Goal: Task Accomplishment & Management: Complete application form

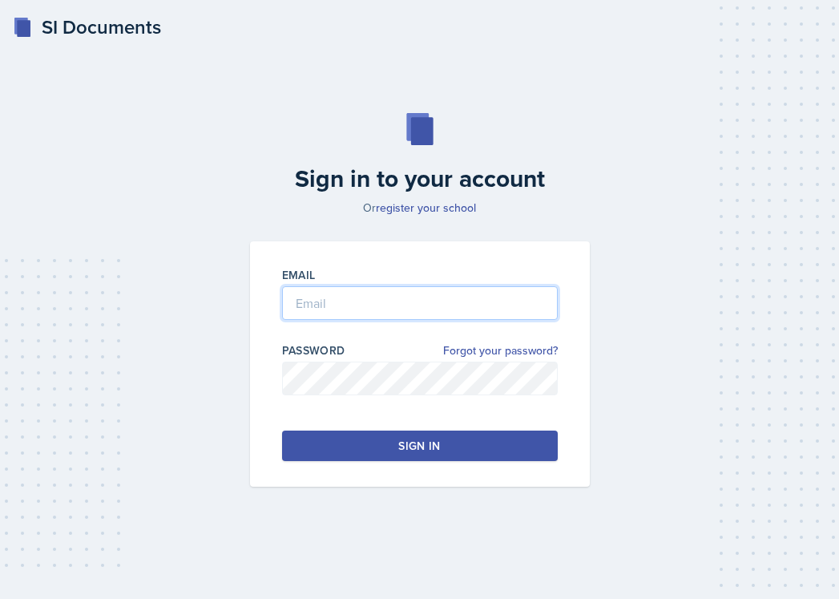
click at [377, 308] on input "email" at bounding box center [420, 303] width 276 height 34
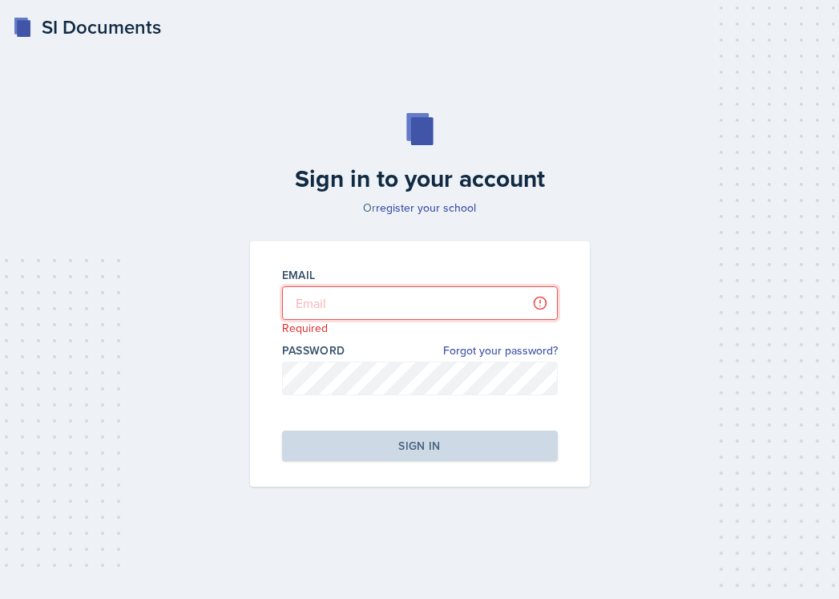
type input "[EMAIL_ADDRESS][PERSON_NAME][DOMAIN_NAME]"
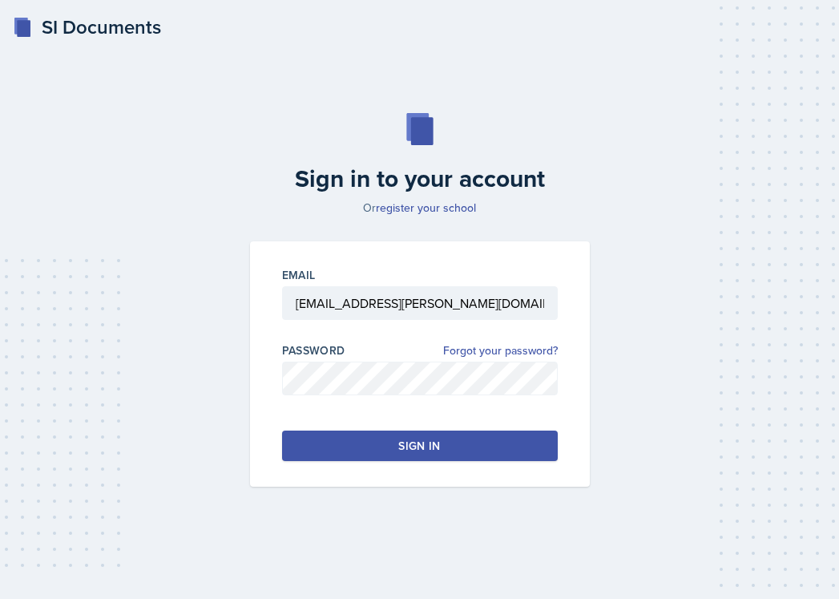
click at [408, 439] on div "Sign in" at bounding box center [419, 446] width 42 height 16
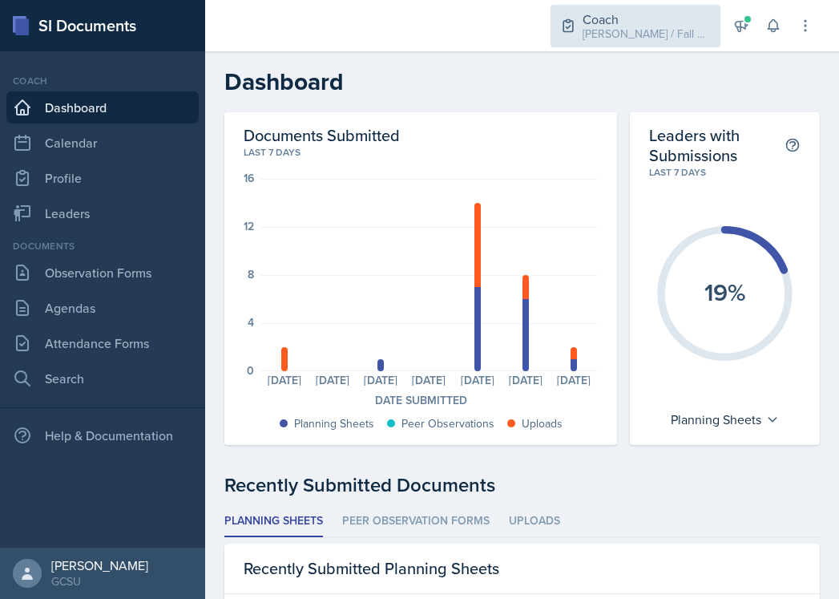
click at [656, 14] on div "Coach" at bounding box center [647, 19] width 128 height 19
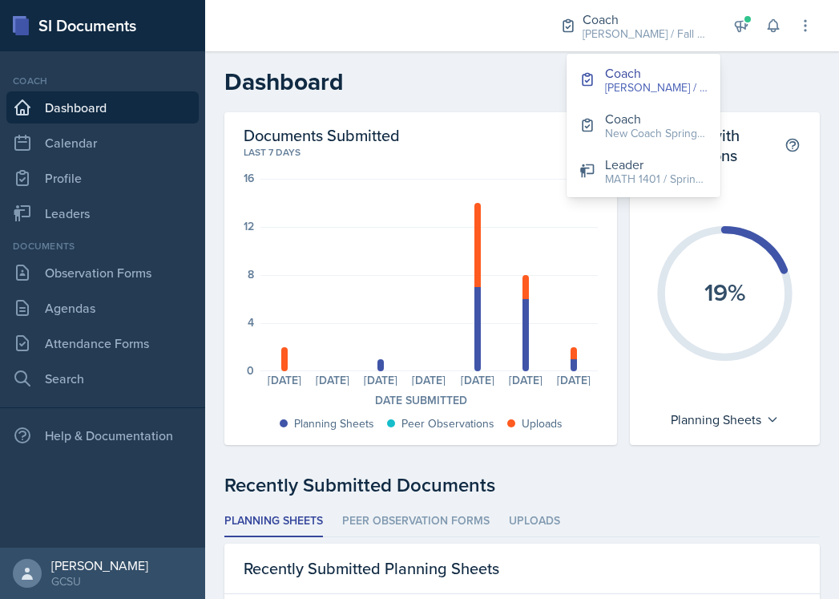
click at [425, 79] on h2 "Dashboard" at bounding box center [521, 81] width 595 height 29
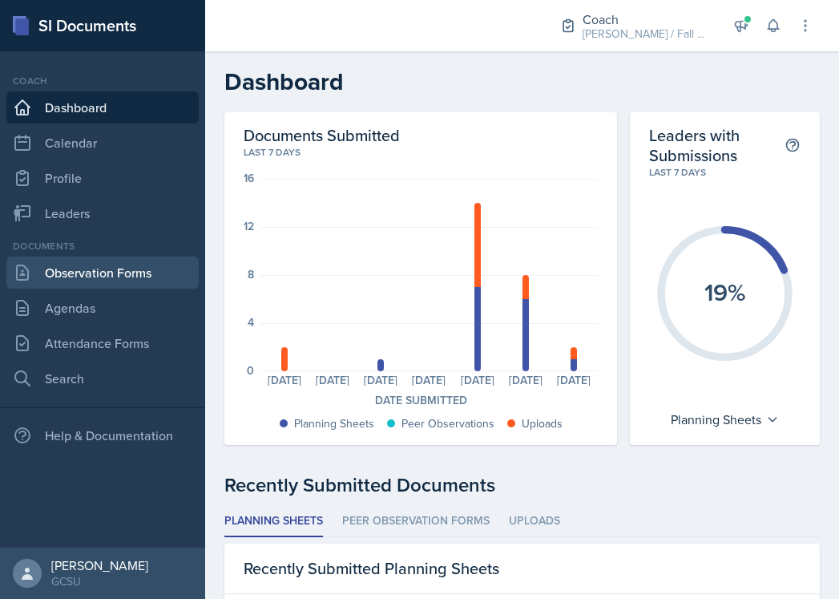
click at [94, 280] on link "Observation Forms" at bounding box center [102, 272] width 192 height 32
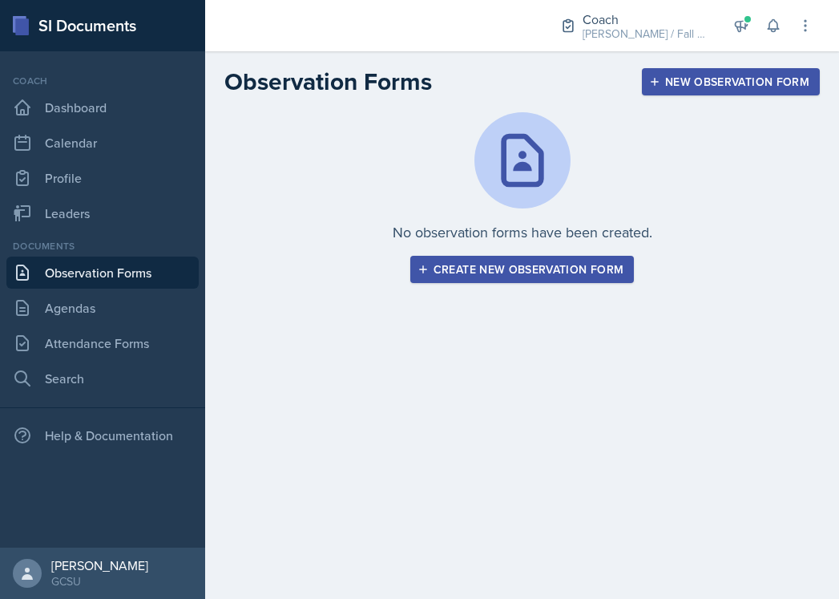
click at [495, 264] on div "Create new observation form" at bounding box center [522, 269] width 203 height 13
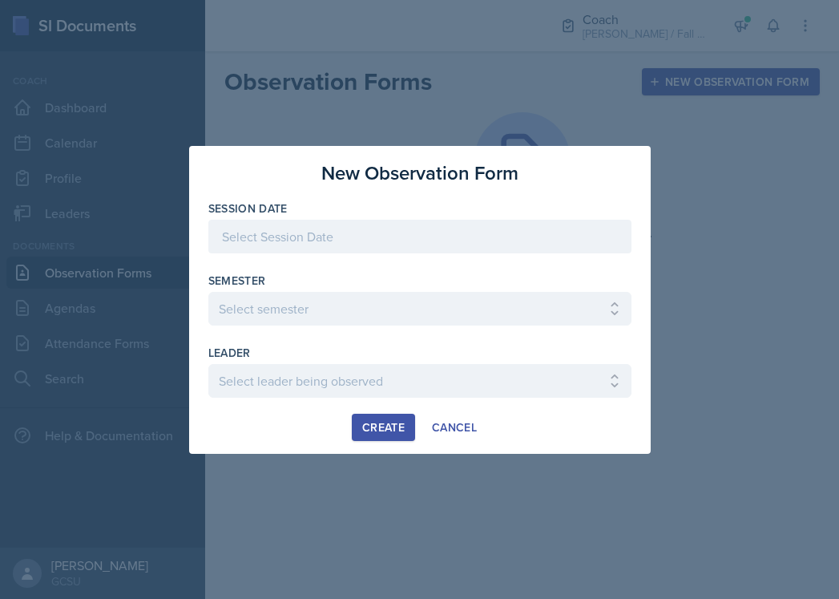
click at [441, 253] on div at bounding box center [419, 261] width 423 height 16
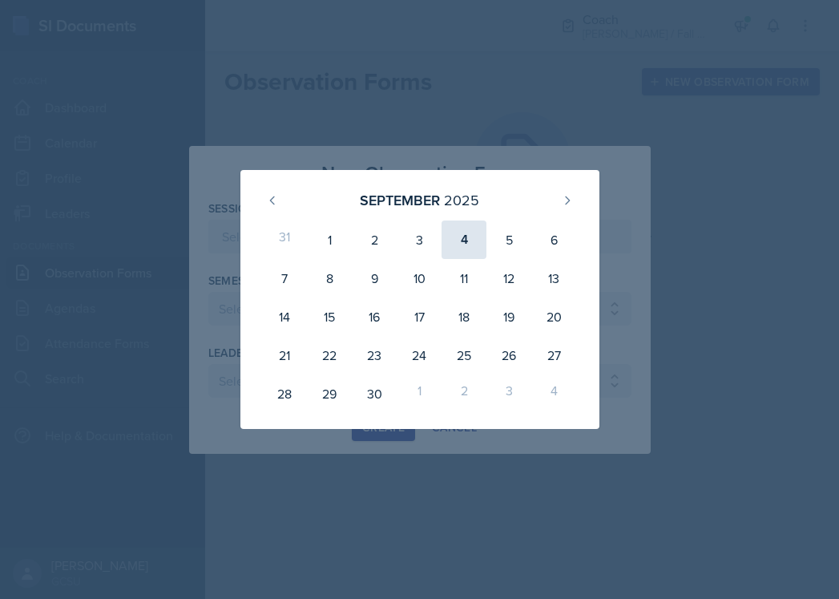
click at [474, 246] on div "4" at bounding box center [464, 239] width 45 height 38
type input "[DATE]"
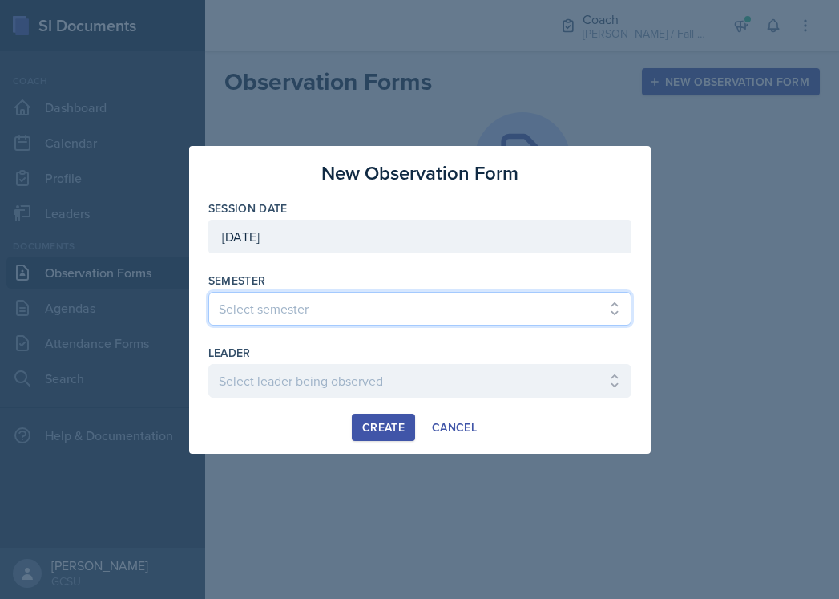
click at [396, 322] on select "Select semester All Spring 2020 Fall 2023 Spring 2019 Spring 2018 Fall 2017 Spr…" at bounding box center [419, 309] width 423 height 34
select select "986fdc3e-2246-4ffd-9cb8-78666de4ebed"
click at [208, 292] on select "Select semester All Spring 2020 Fall 2023 Spring 2019 Spring 2018 Fall 2017 Spr…" at bounding box center [419, 309] width 423 height 34
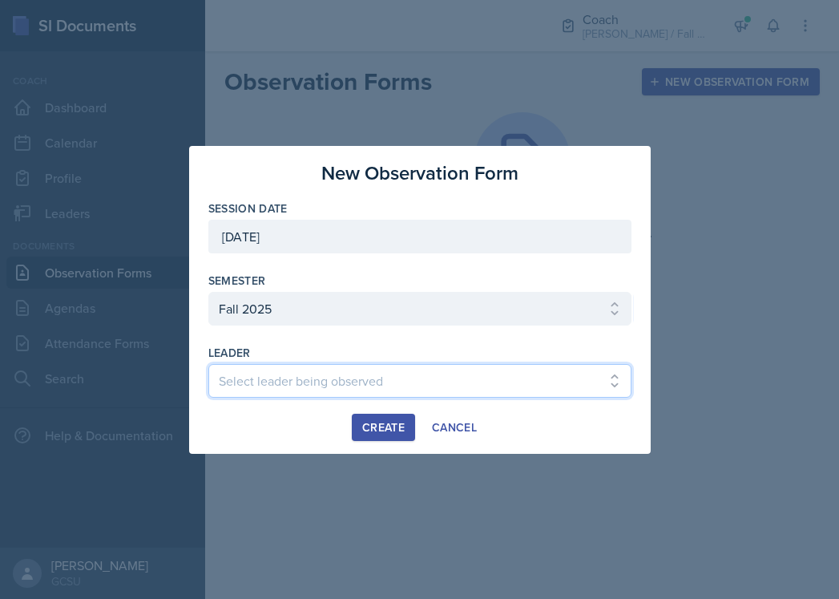
click at [373, 377] on select "Select leader being observed [PERSON_NAME] [PERSON_NAME] / CHEM 1211 / [PERSON_…" at bounding box center [419, 381] width 423 height 34
select select "a95036bc-1442-40ca-a106-e204be028abb"
click at [208, 364] on select "Select leader being observed [PERSON_NAME] [PERSON_NAME] / CHEM 1211 / [PERSON_…" at bounding box center [419, 381] width 423 height 34
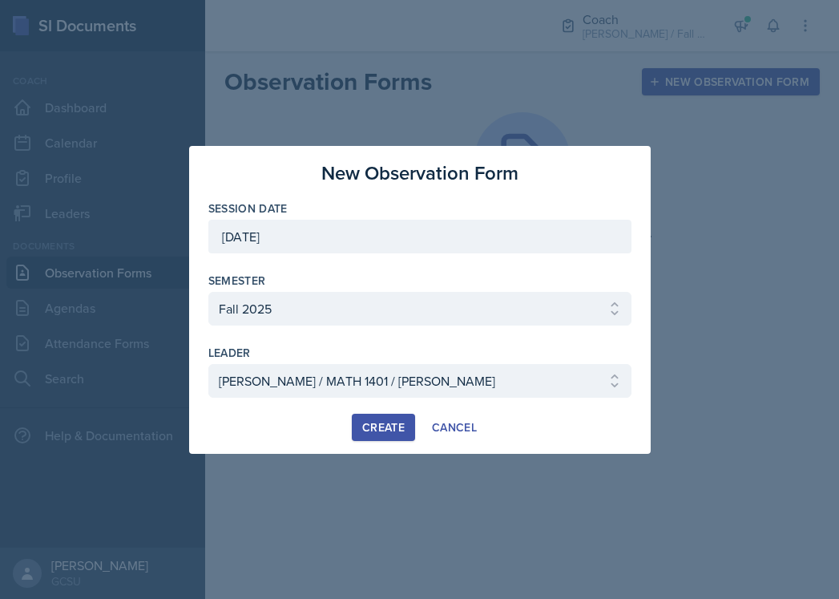
click at [377, 424] on div "Create" at bounding box center [383, 427] width 42 height 13
